Goal: Task Accomplishment & Management: Complete application form

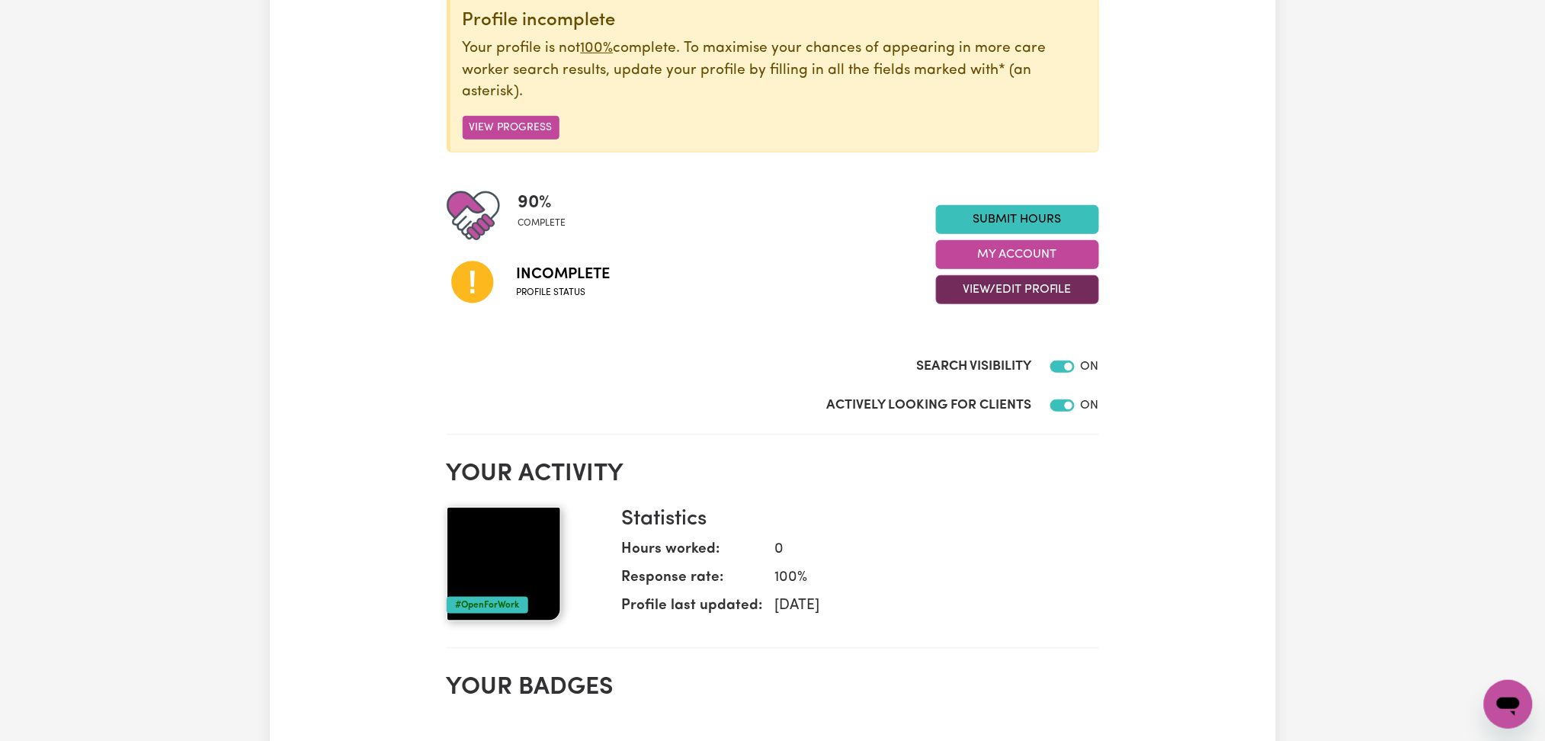
click at [1012, 287] on button "View/Edit Profile" at bounding box center [1017, 289] width 163 height 29
click at [999, 383] on link "Profile Completeness" at bounding box center [1008, 389] width 143 height 30
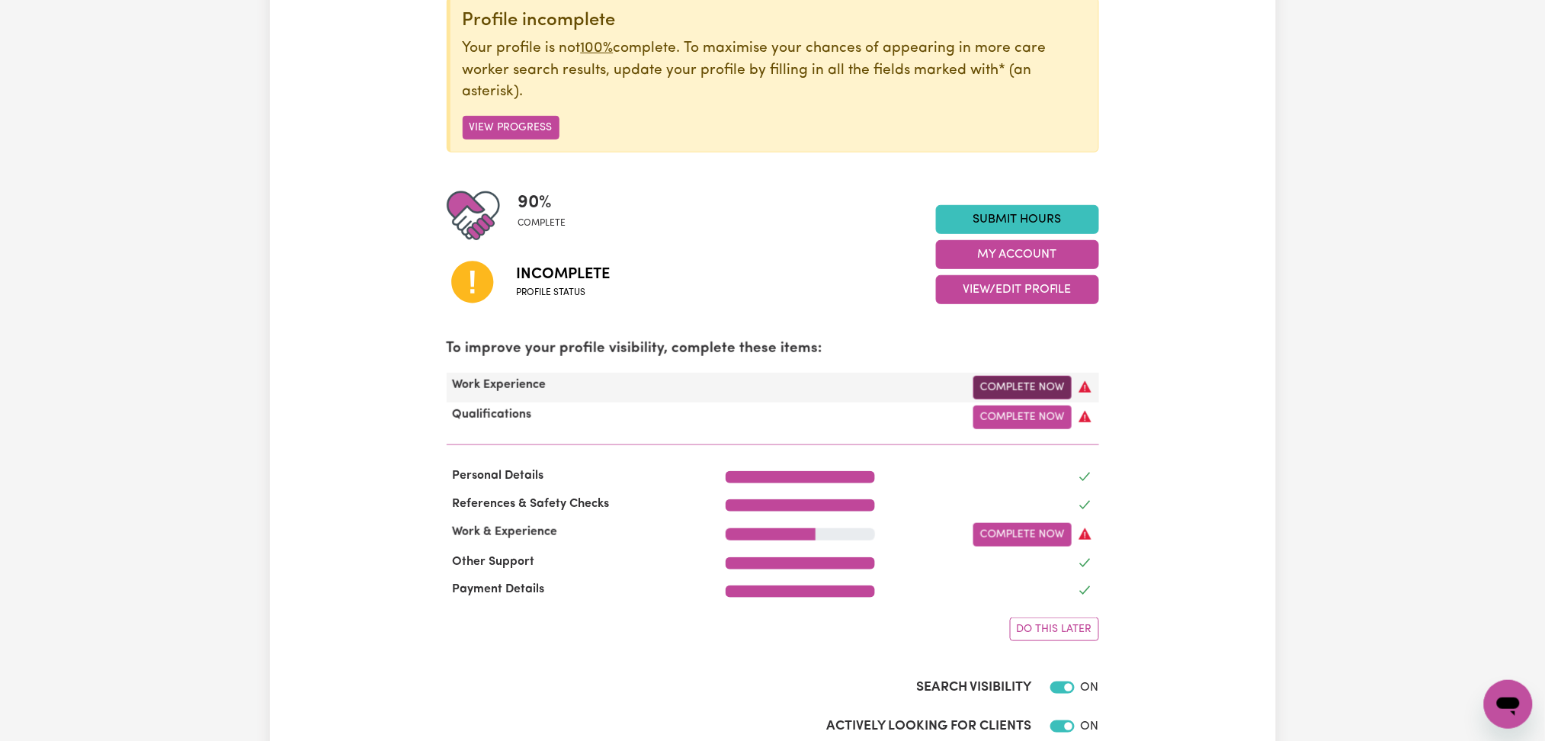
click at [1039, 387] on link "Complete Now" at bounding box center [1022, 388] width 98 height 24
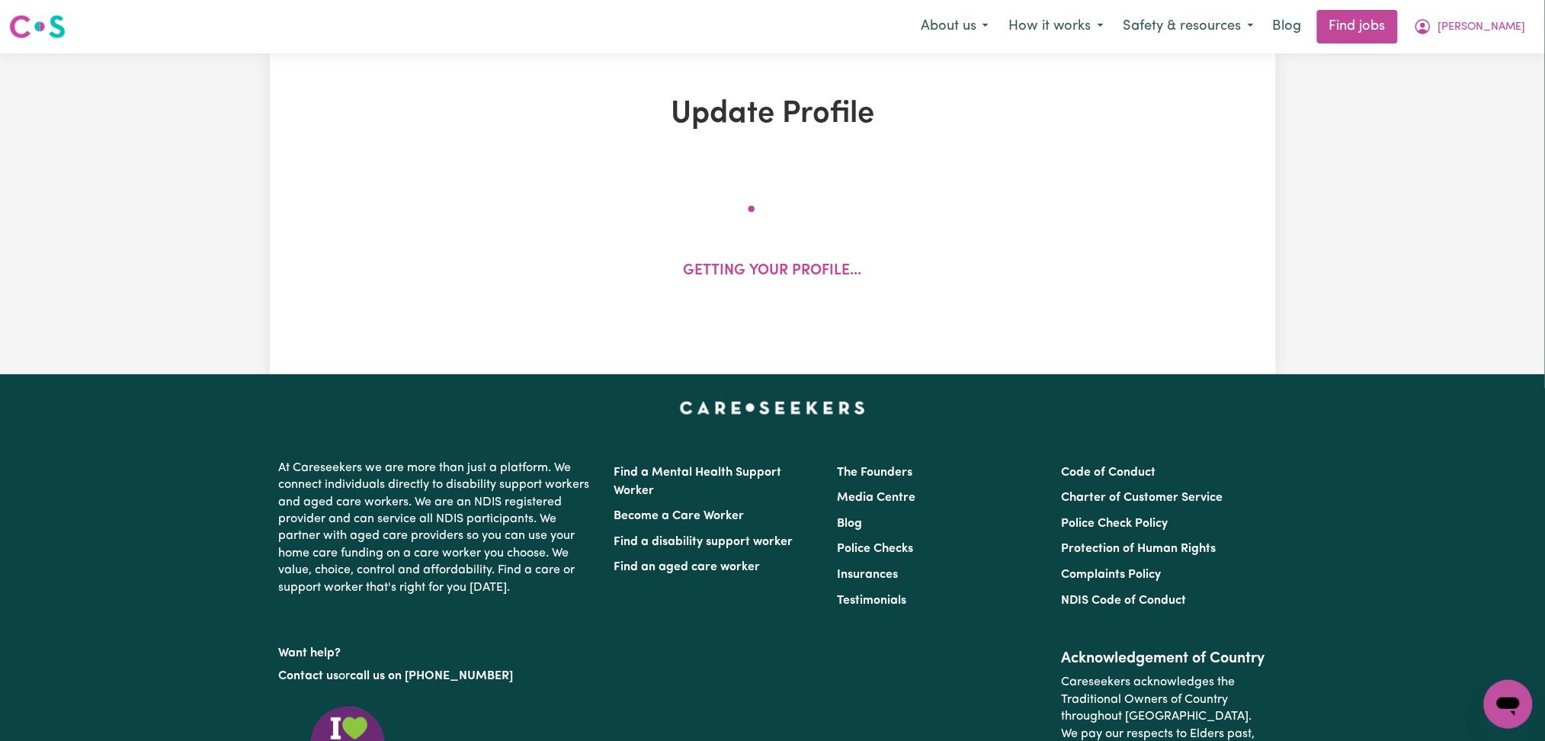
select select "Certificate III (Individual Support)"
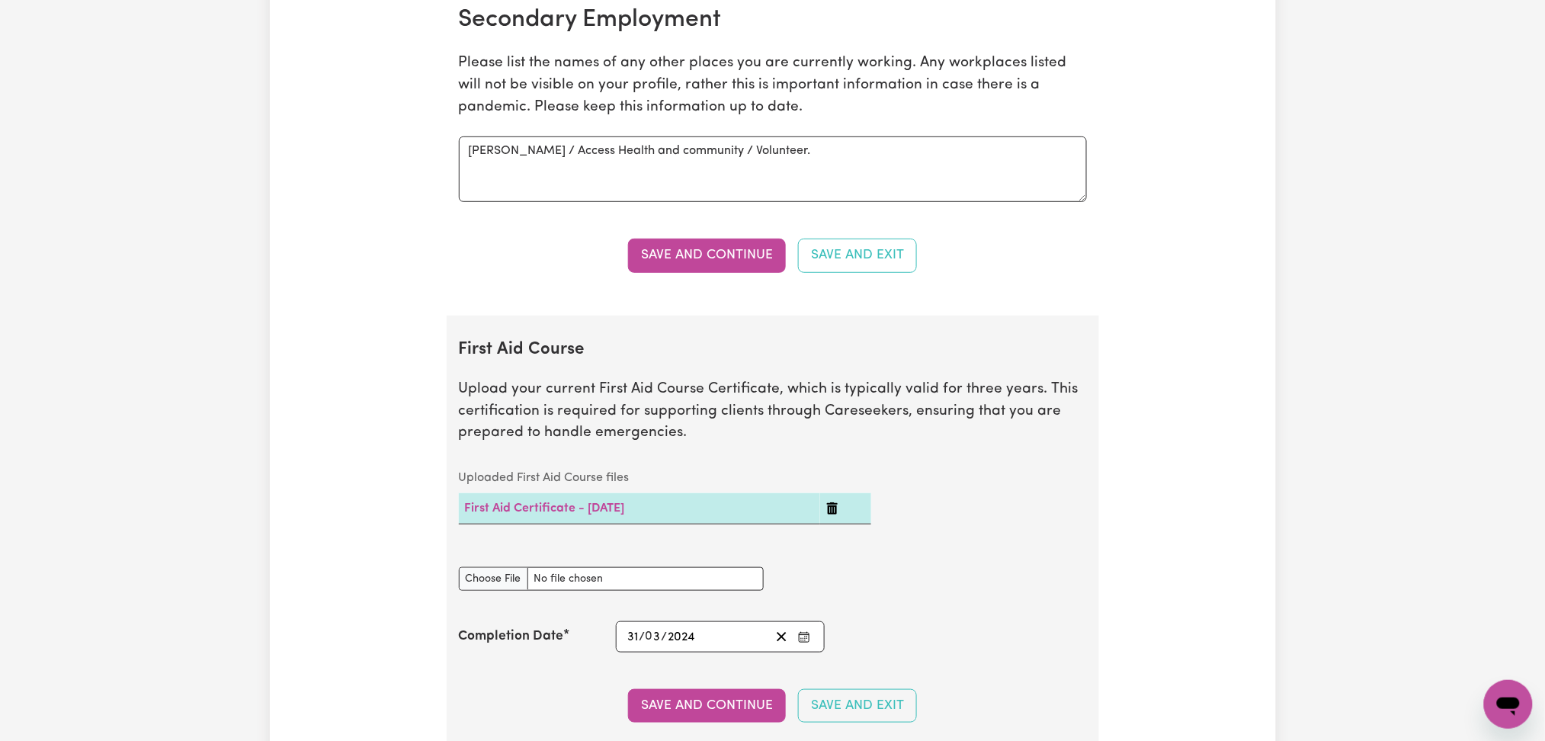
scroll to position [2032, 0]
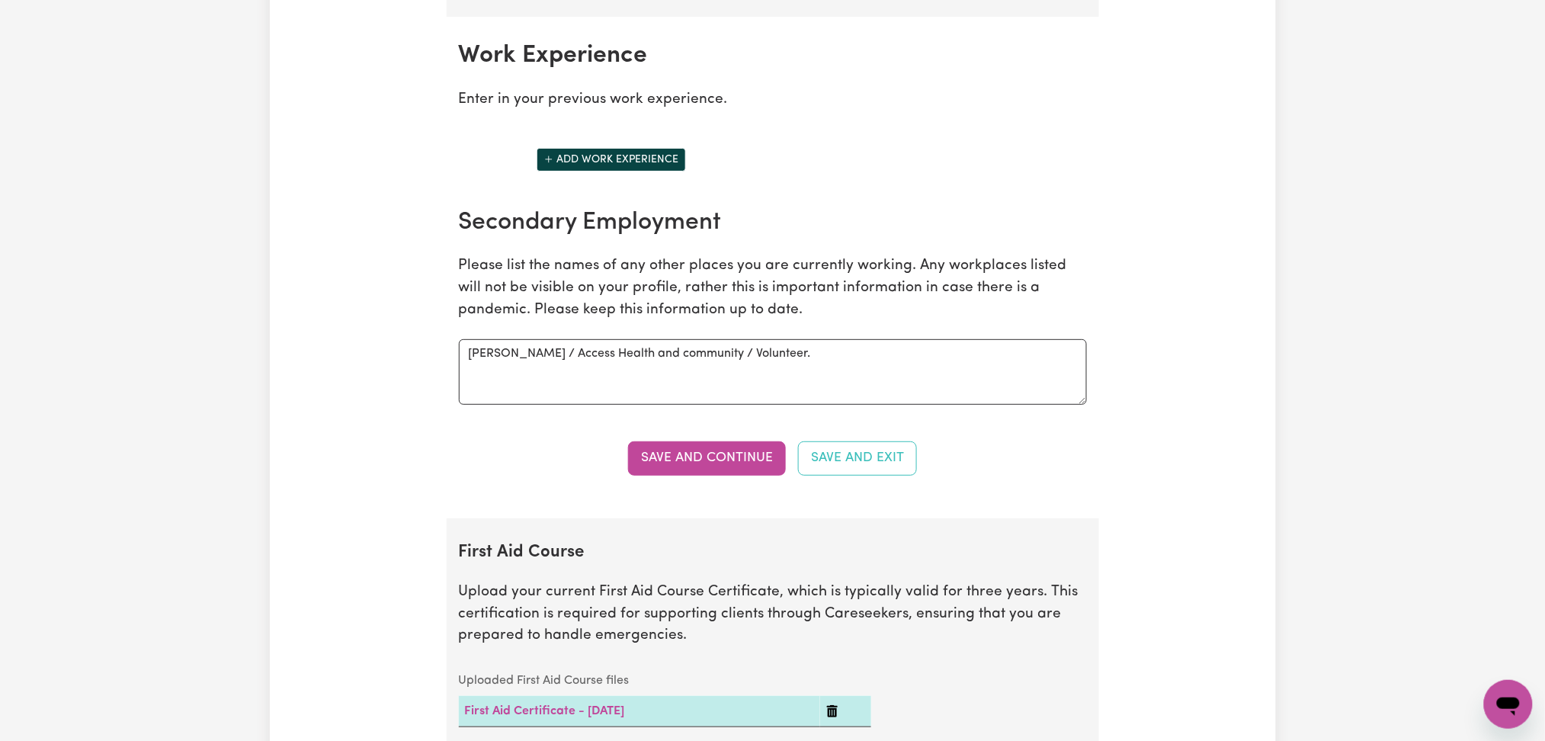
scroll to position [1931, 0]
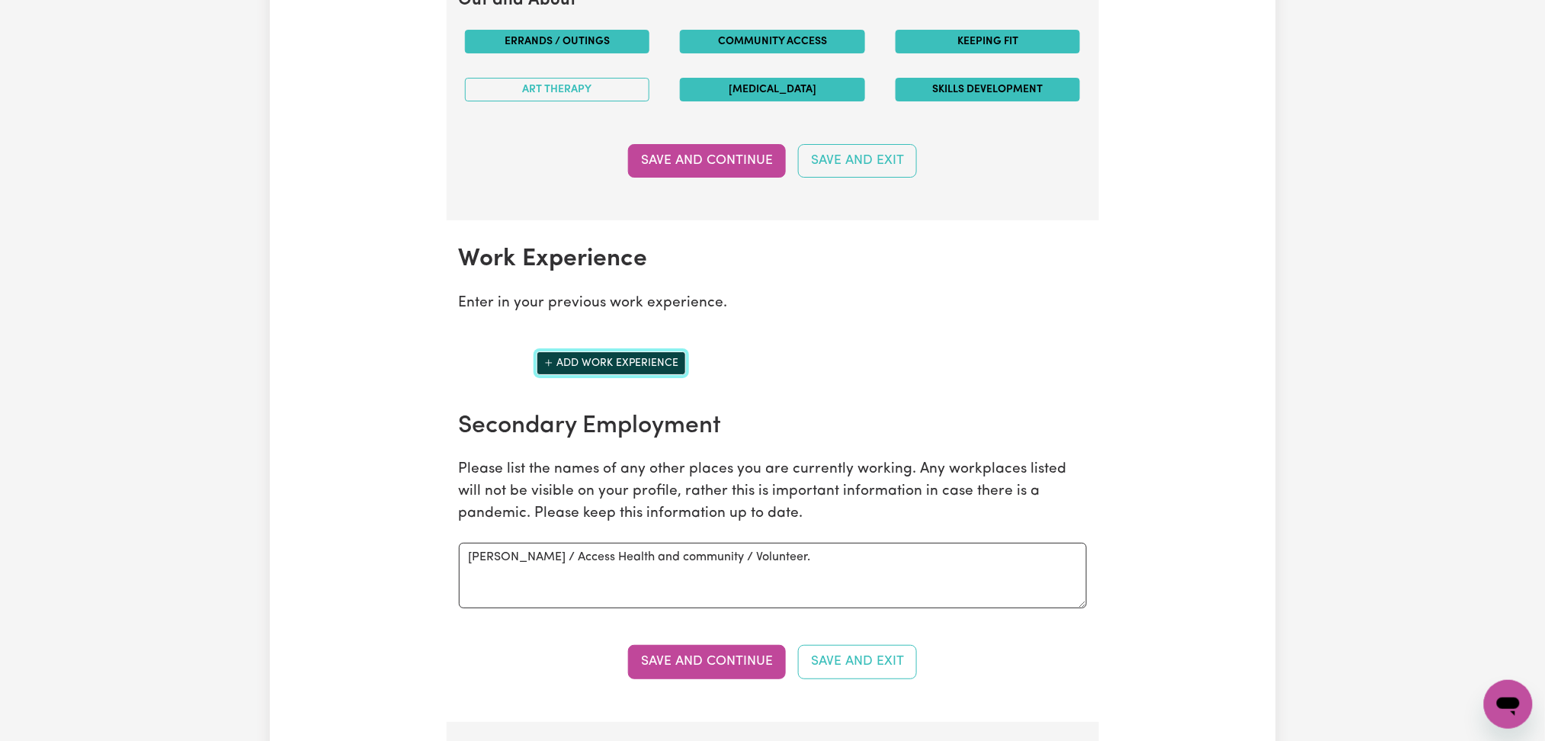
click at [595, 364] on button "Add work experience" at bounding box center [611, 363] width 149 height 24
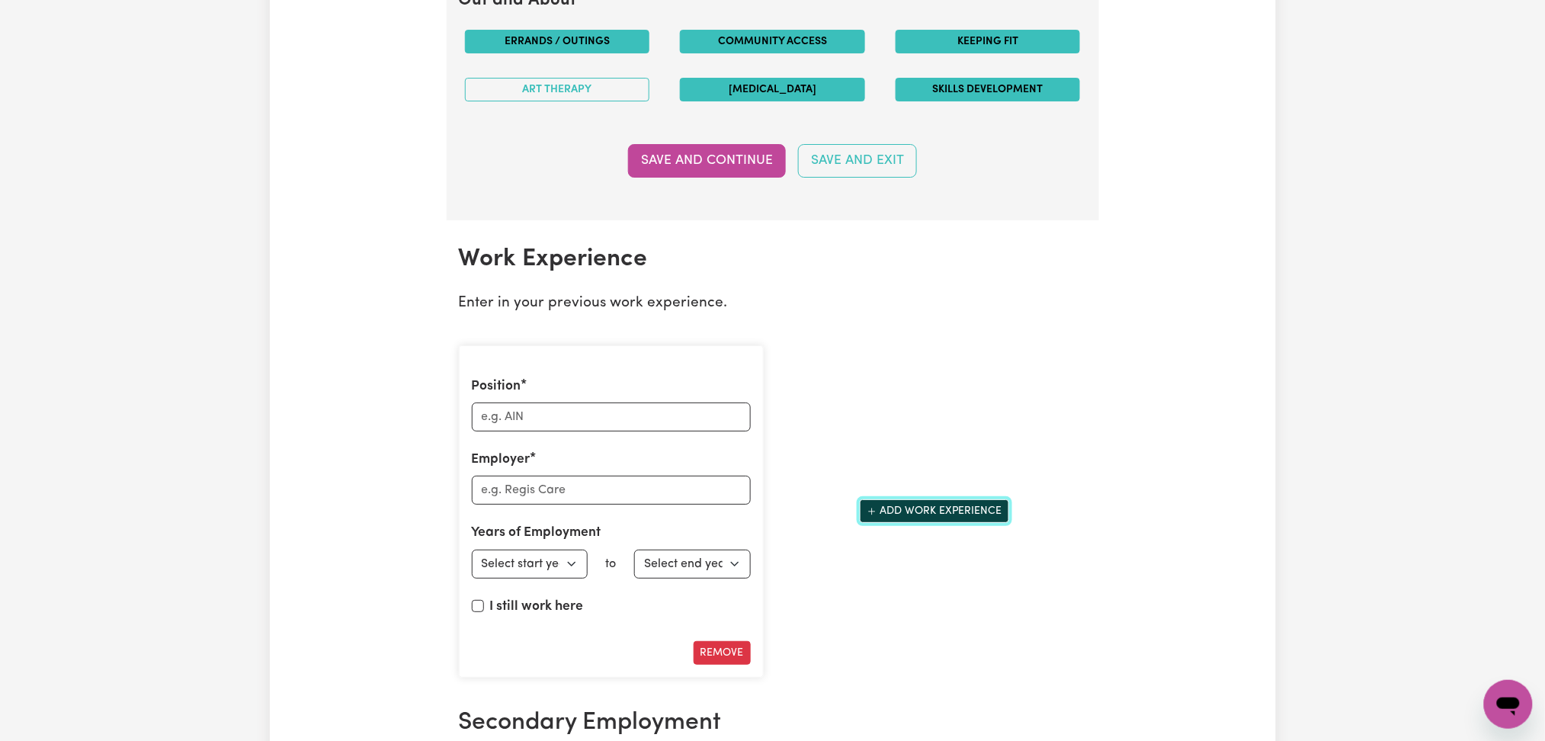
scroll to position [2032, 0]
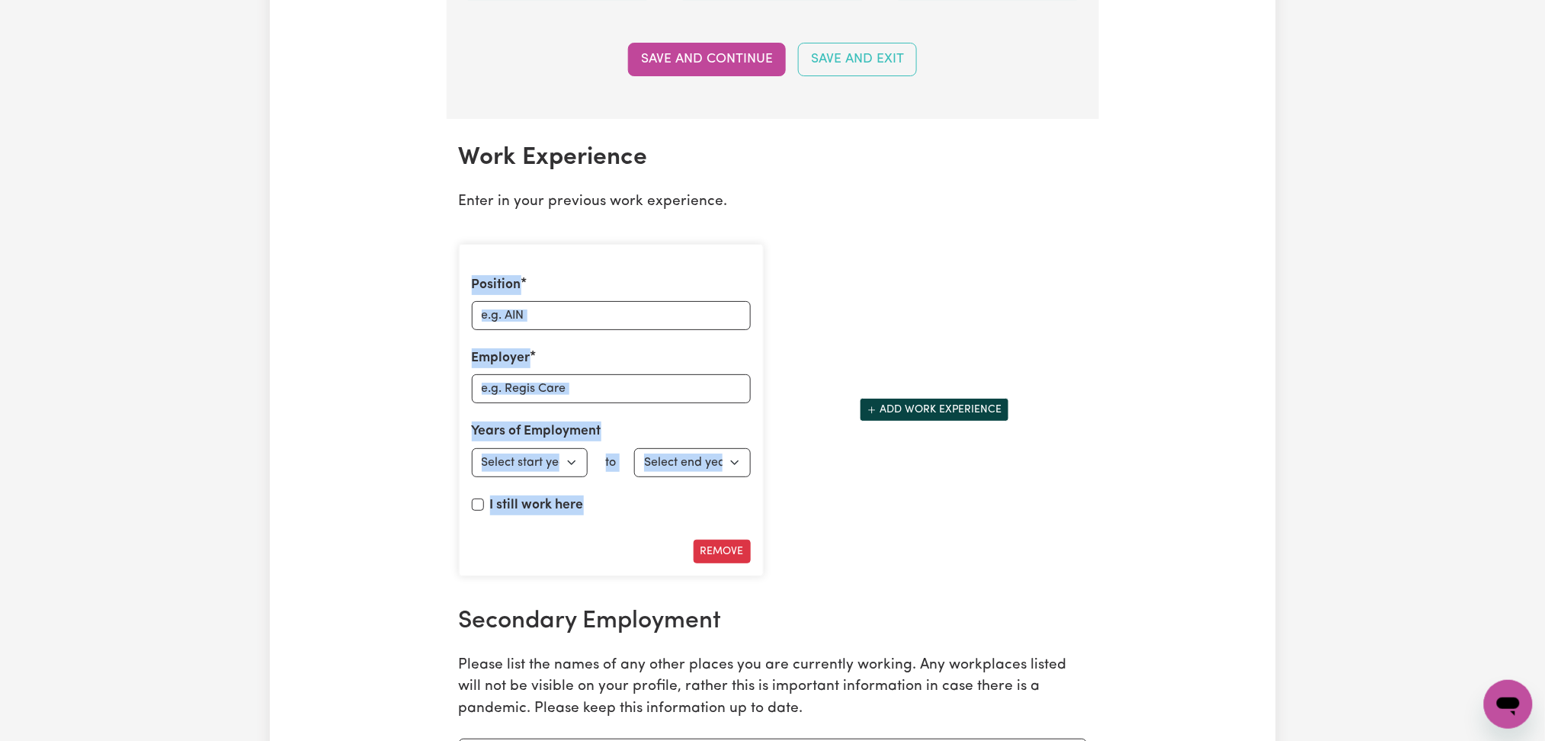
drag, startPoint x: 468, startPoint y: 286, endPoint x: 615, endPoint y: 508, distance: 266.2
click at [615, 508] on div "Position Employer Years of Employment Employed from Select start year [DATE] 19…" at bounding box center [611, 410] width 305 height 333
copy div "Position Employer Years of Employment Employed from Select start year [DATE] 19…"
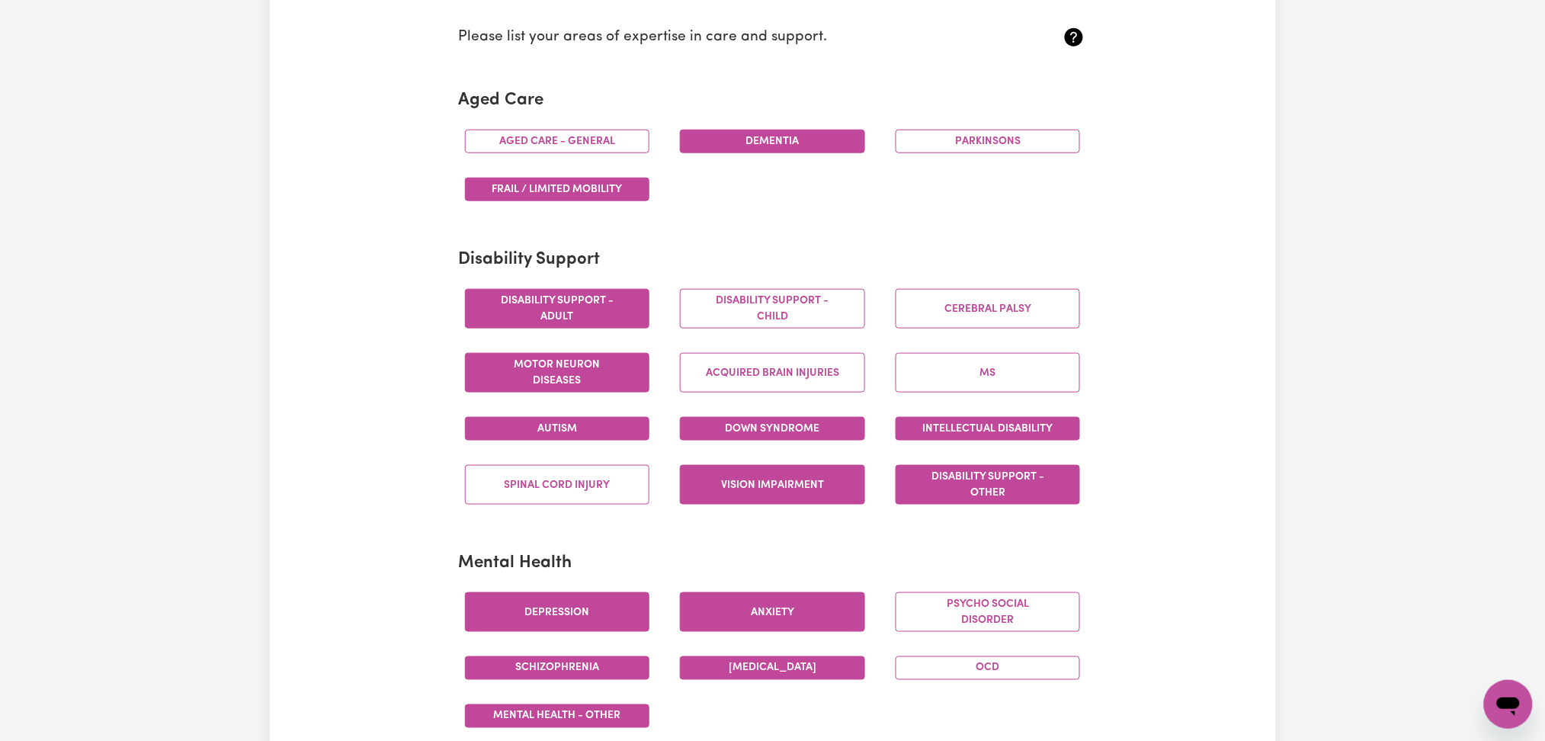
scroll to position [0, 0]
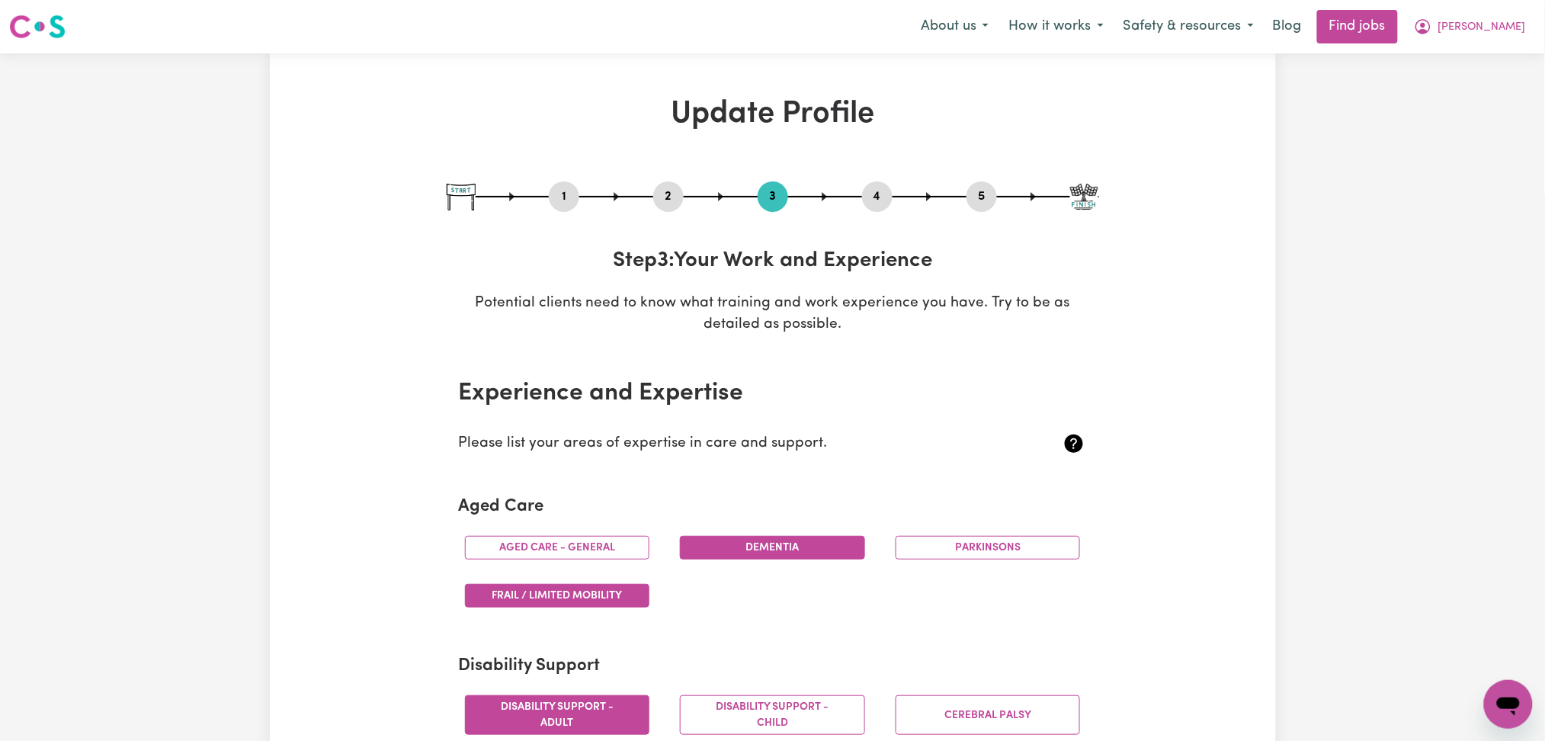
drag, startPoint x: 983, startPoint y: 198, endPoint x: 839, endPoint y: 280, distance: 164.9
click at [982, 197] on button "5" at bounding box center [982, 197] width 30 height 20
select select "I am providing services privately on my own"
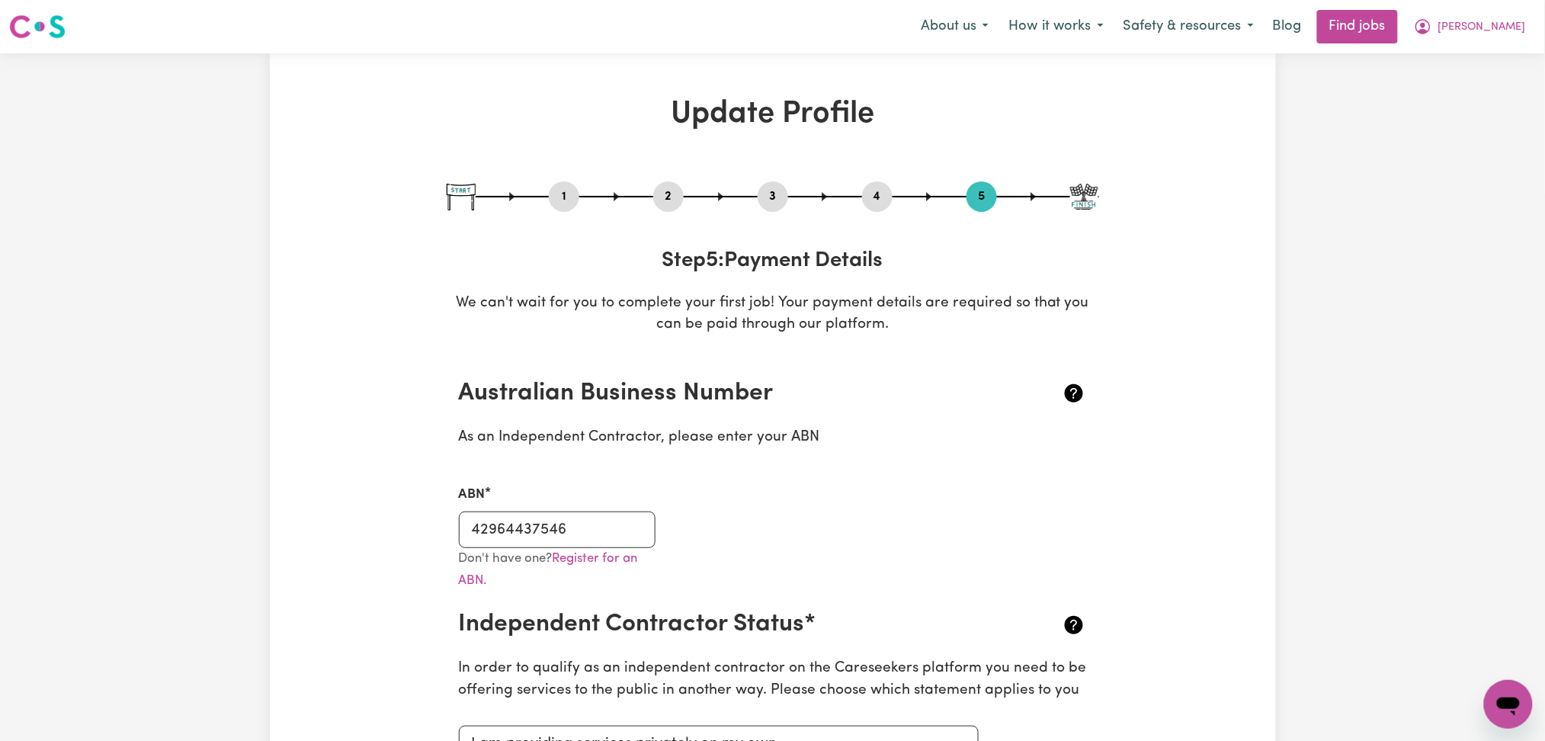
scroll to position [203, 0]
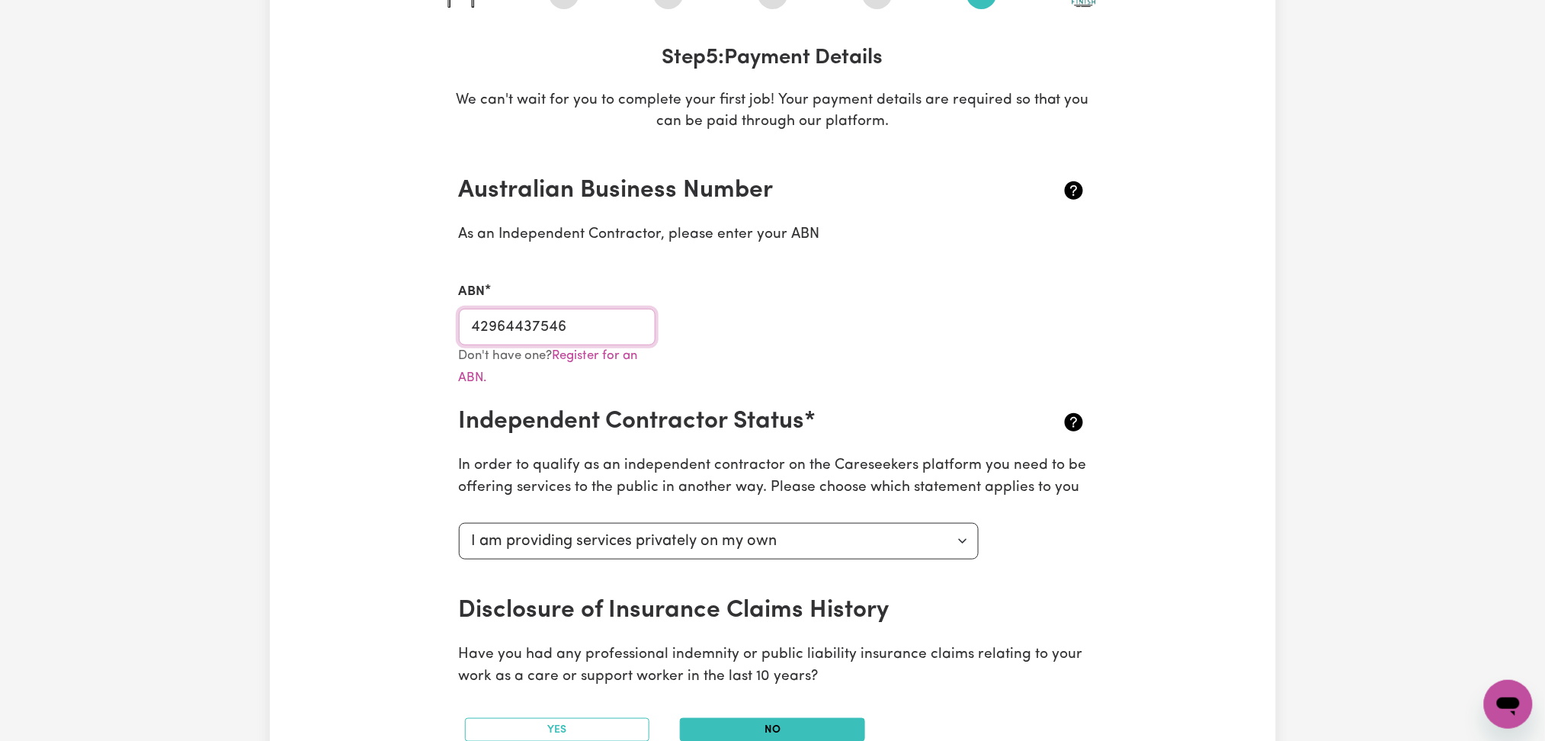
click at [553, 314] on input "42964437546" at bounding box center [557, 327] width 197 height 37
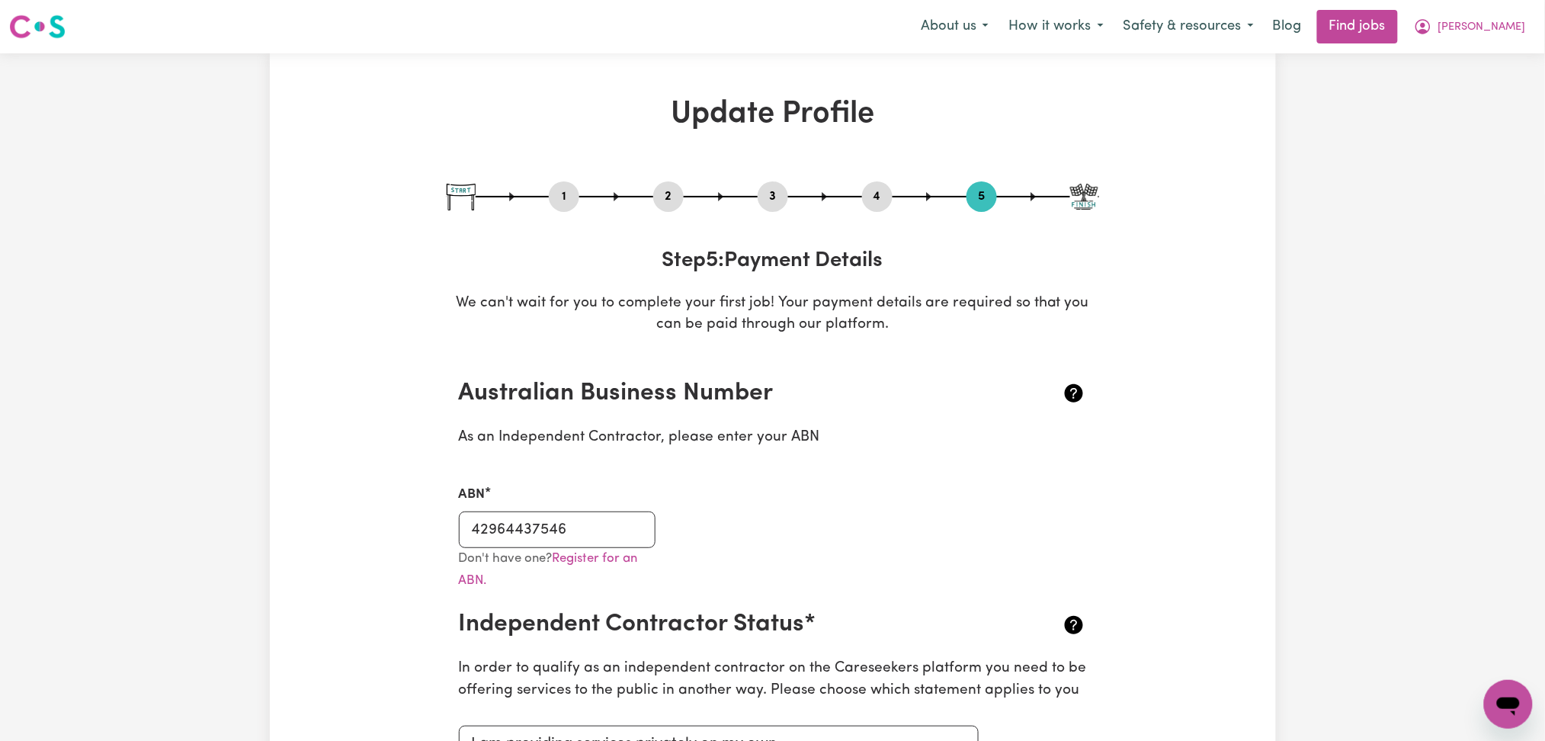
drag, startPoint x: 663, startPoint y: 198, endPoint x: 641, endPoint y: 248, distance: 55.0
click at [663, 198] on button "2" at bounding box center [668, 197] width 30 height 20
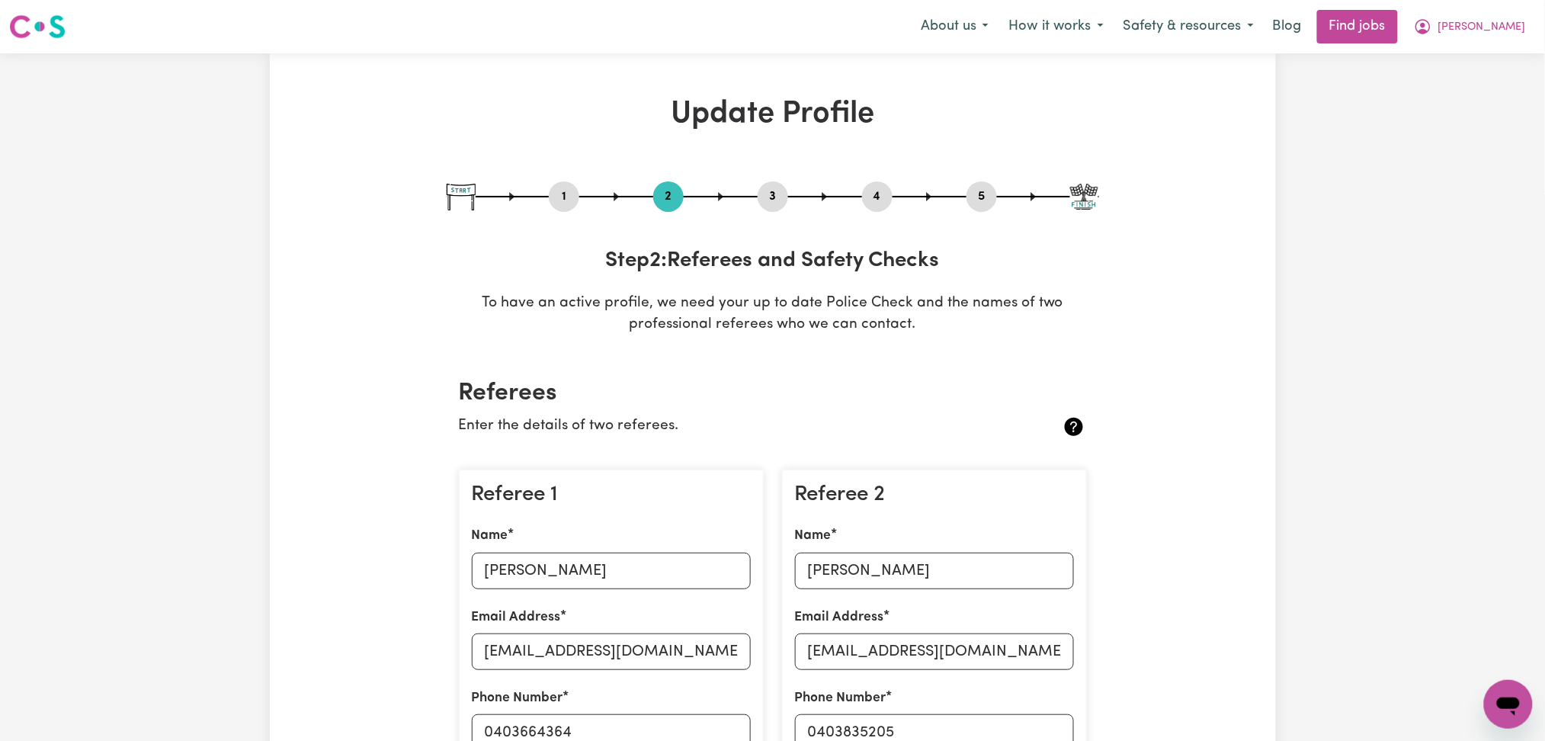
scroll to position [305, 0]
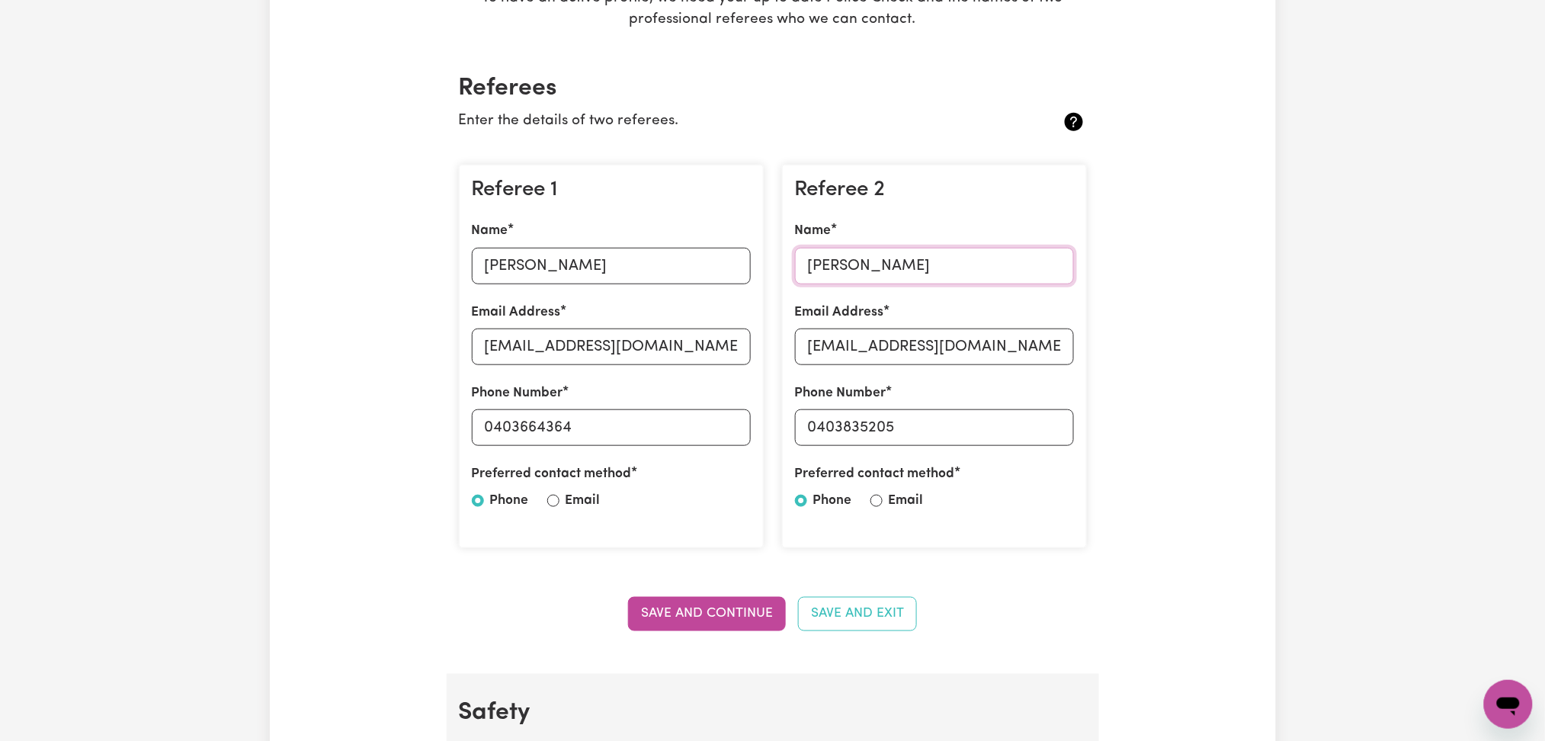
click at [885, 268] on input "[PERSON_NAME]" at bounding box center [934, 266] width 279 height 37
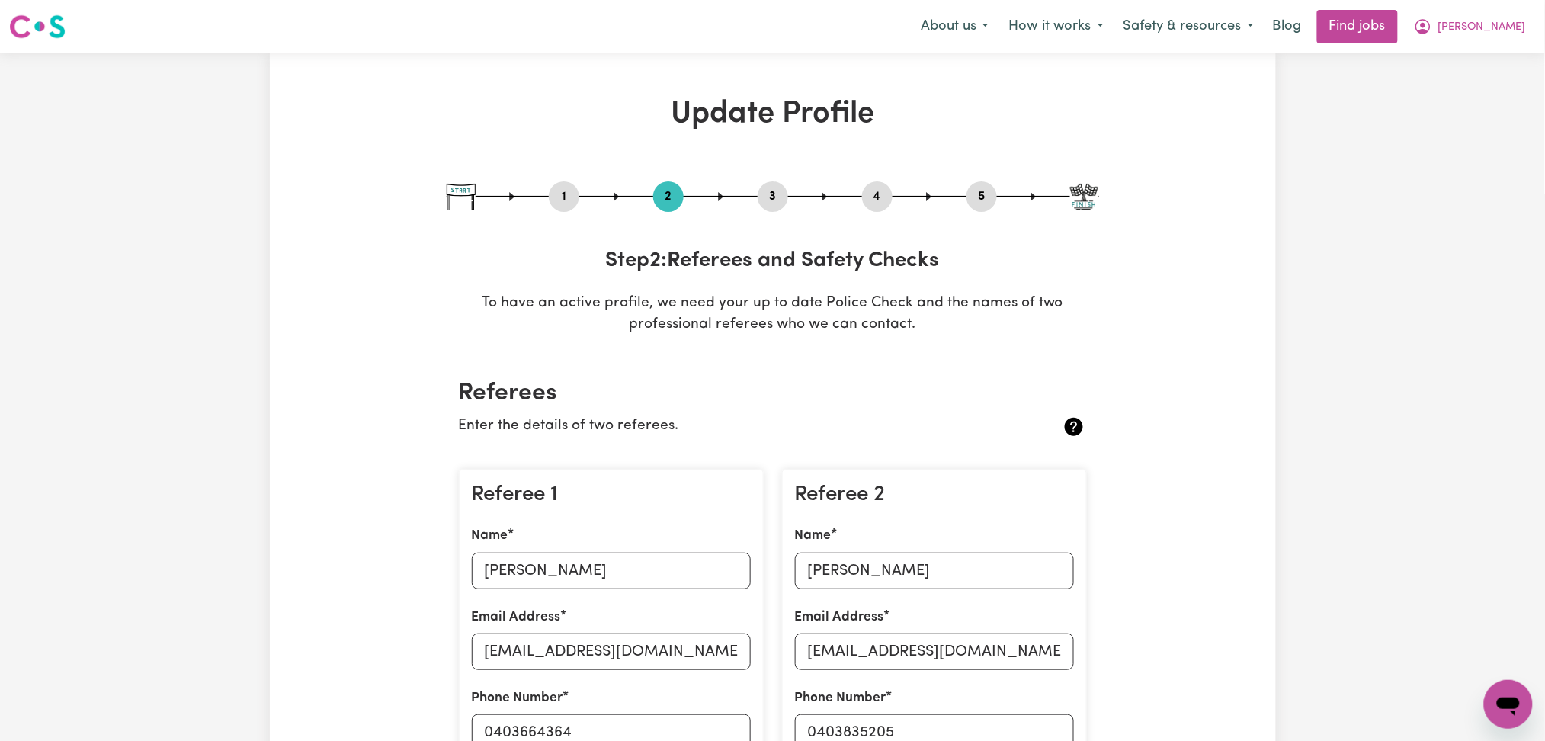
drag, startPoint x: 1505, startPoint y: 24, endPoint x: 1501, endPoint y: 43, distance: 19.6
click at [1506, 24] on span "[PERSON_NAME]" at bounding box center [1482, 27] width 88 height 17
click at [1473, 113] on link "Logout" at bounding box center [1475, 116] width 120 height 29
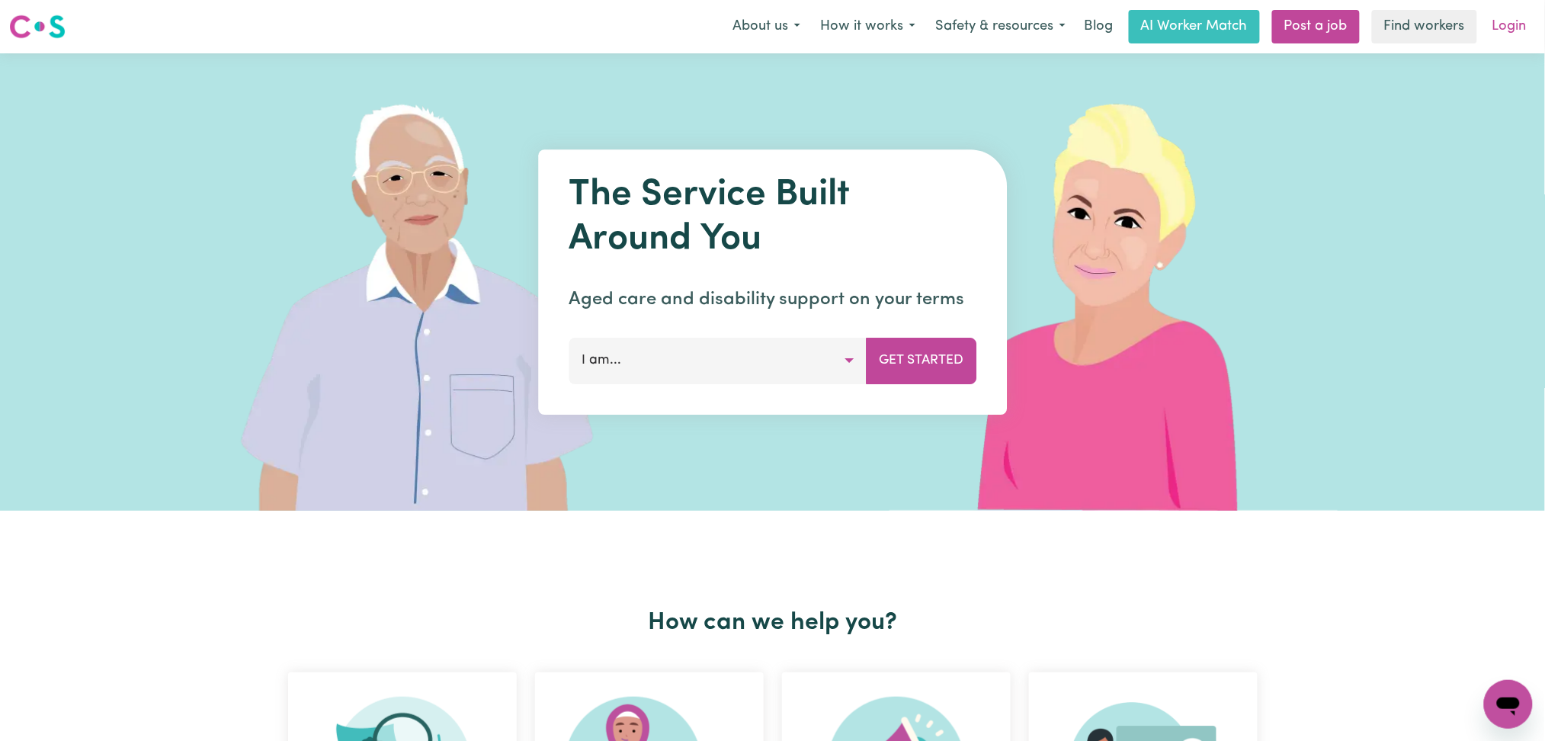
click at [1516, 37] on link "Login" at bounding box center [1509, 27] width 53 height 34
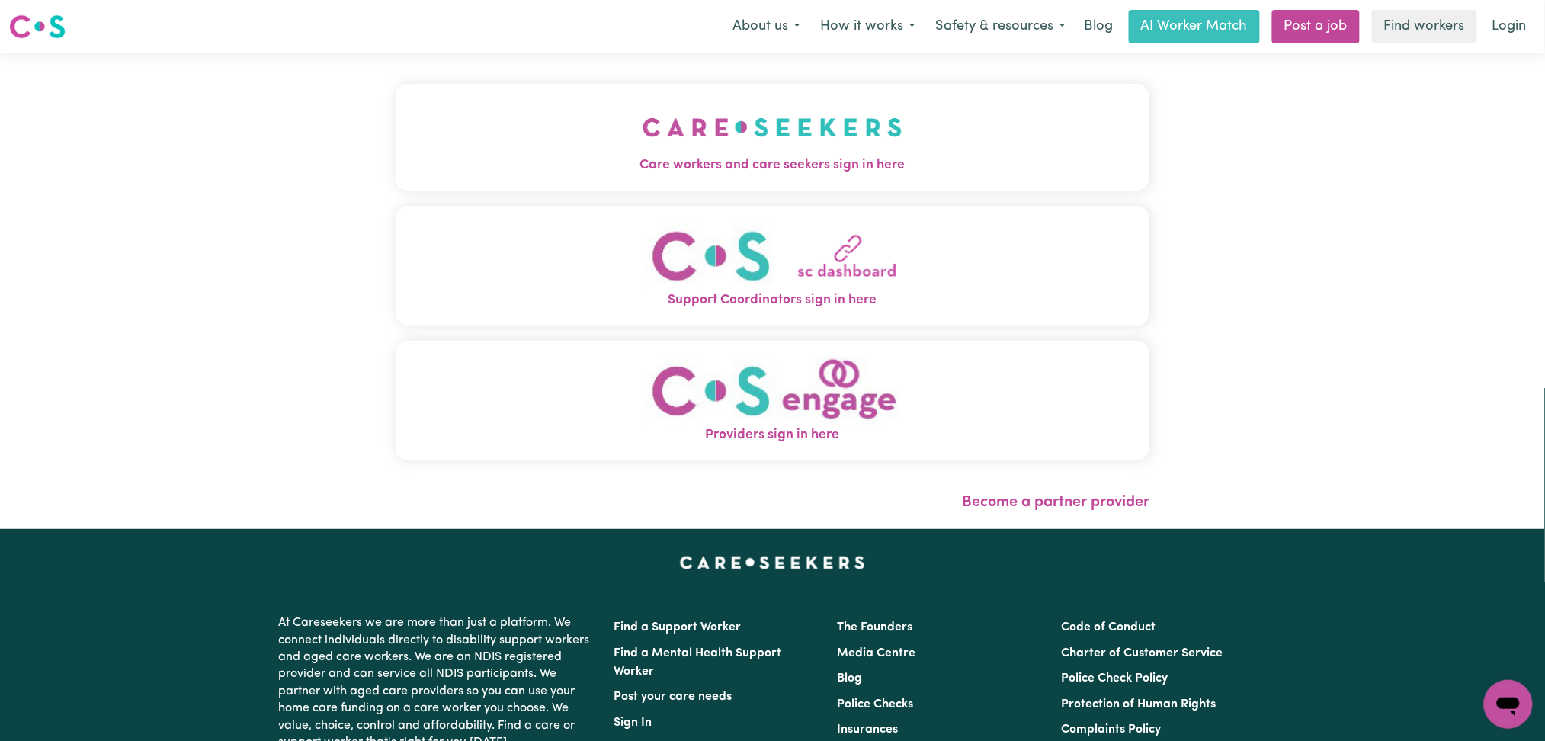
click at [584, 155] on span "Care workers and care seekers sign in here" at bounding box center [773, 165] width 755 height 20
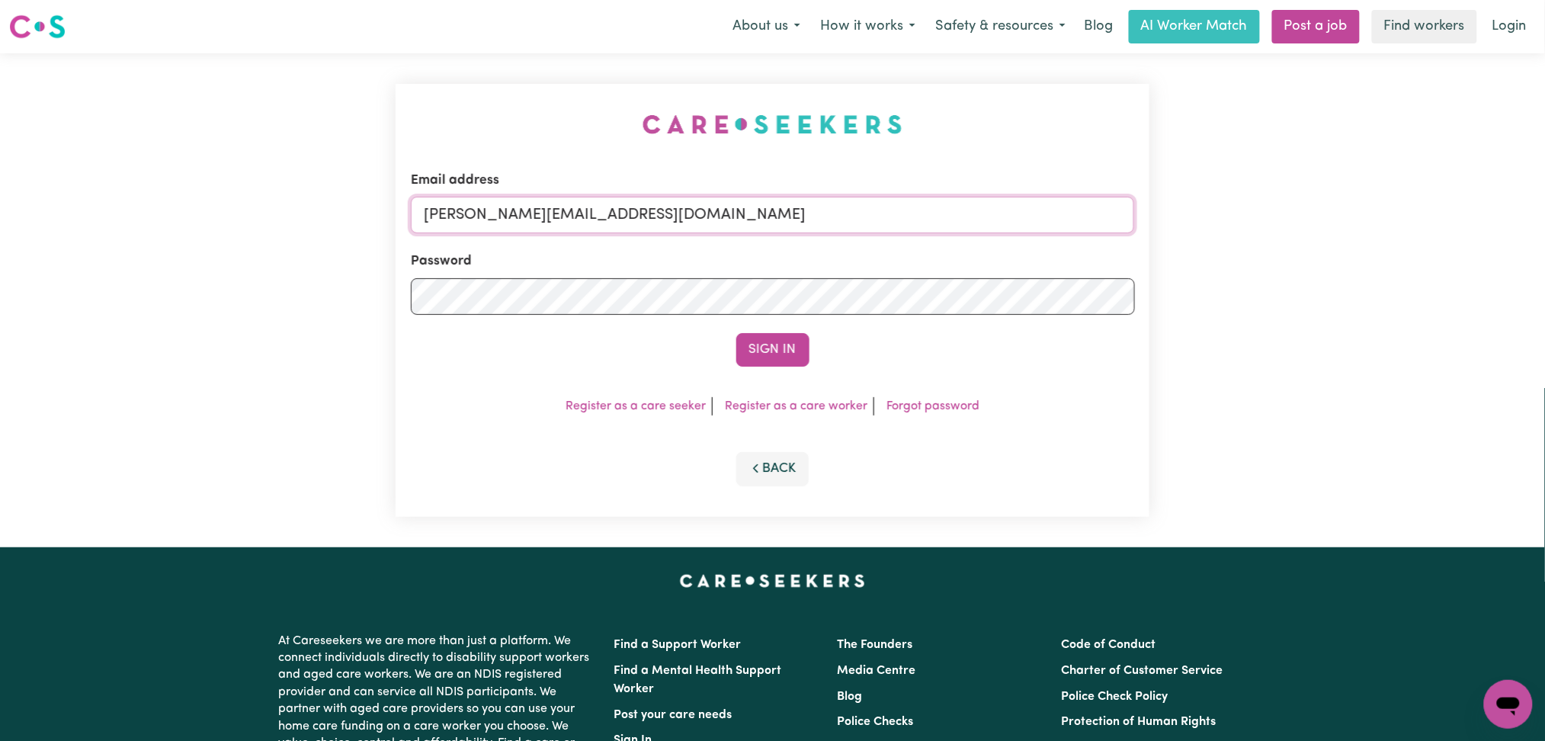
click at [627, 215] on input "[PERSON_NAME][EMAIL_ADDRESS][DOMAIN_NAME]" at bounding box center [773, 215] width 724 height 37
drag, startPoint x: 504, startPoint y: 212, endPoint x: 924, endPoint y: 212, distance: 420.0
click at [924, 212] on input "Superuser~[EMAIL_ADDRESS][DOMAIN_NAME]" at bounding box center [773, 215] width 724 height 37
type input "Superuser~[PERSON_NAME][EMAIL_ADDRESS][DOMAIN_NAME]"
click at [736, 333] on button "Sign In" at bounding box center [772, 350] width 73 height 34
